Goal: Task Accomplishment & Management: Manage account settings

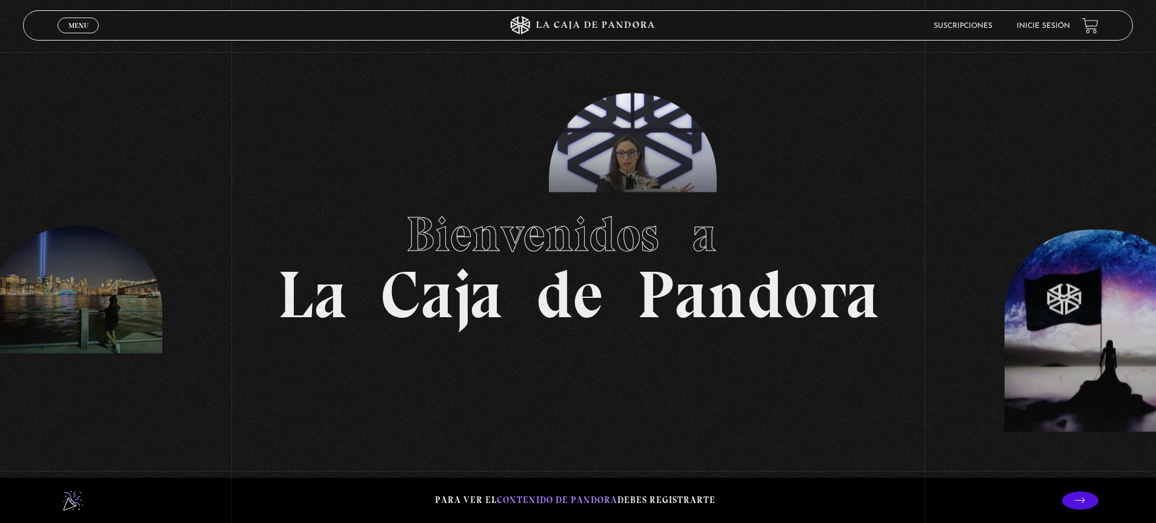
click at [1045, 22] on link "Inicie sesión" at bounding box center [1042, 25] width 53 height 7
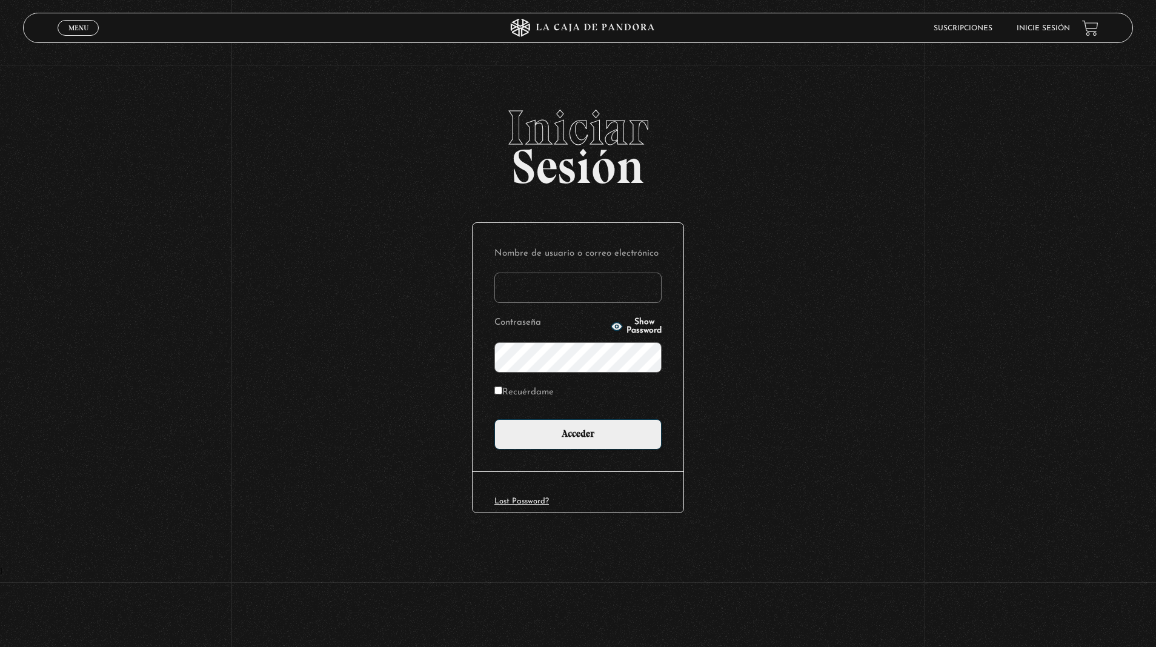
click at [552, 283] on input "Nombre de usuario o correo electrónico" at bounding box center [577, 288] width 167 height 30
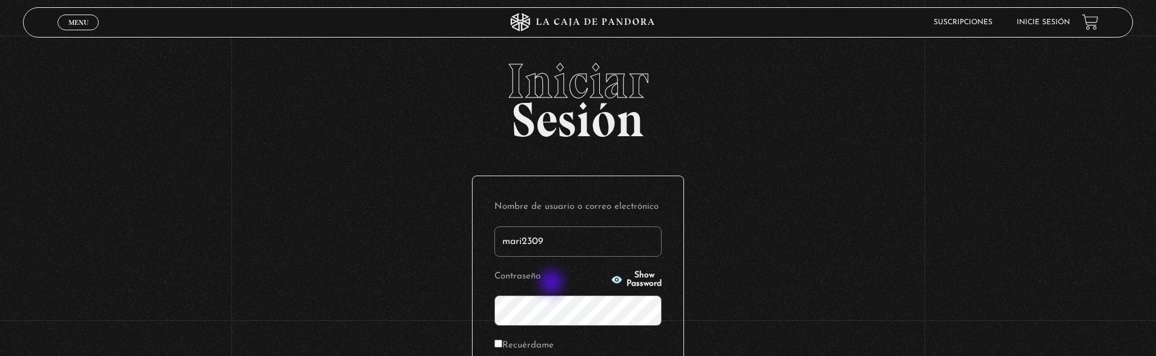
type input "mari2309"
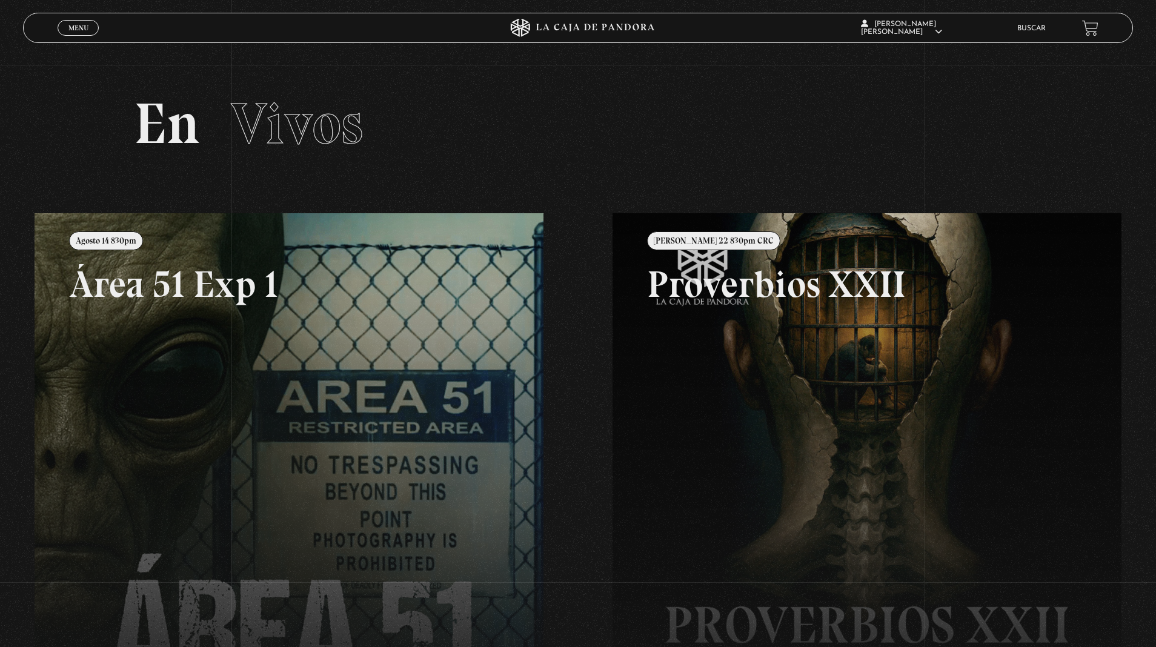
click at [366, 323] on link at bounding box center [613, 536] width 1156 height 647
